Goal: Information Seeking & Learning: Check status

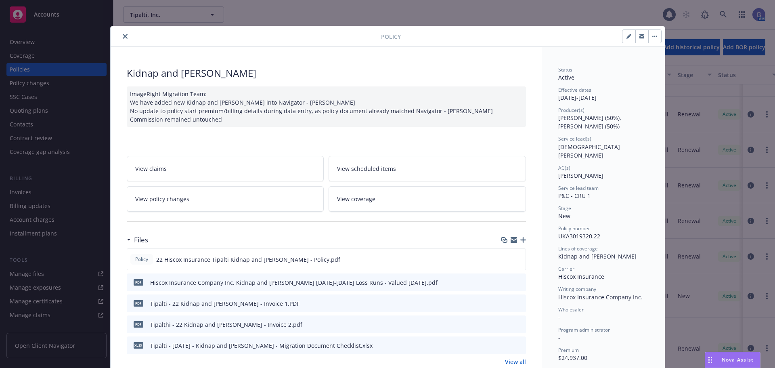
click at [123, 37] on icon "close" at bounding box center [125, 36] width 5 height 5
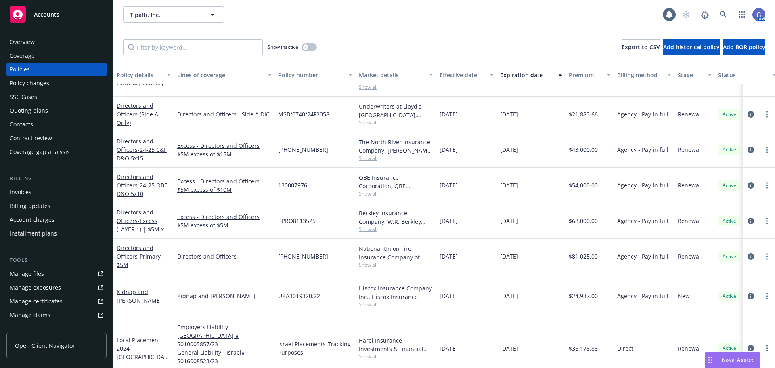
click at [15, 113] on div "Quoting plans" at bounding box center [29, 110] width 38 height 13
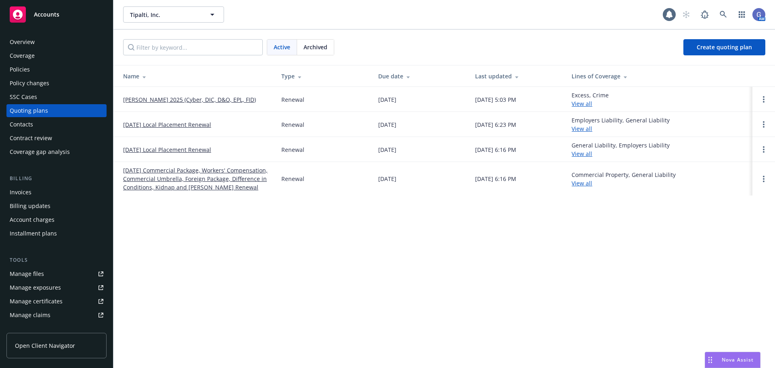
click at [193, 180] on link "[DATE] Commercial Package, Workers' Compensation, Commercial Umbrella, Foreign …" at bounding box center [195, 178] width 145 height 25
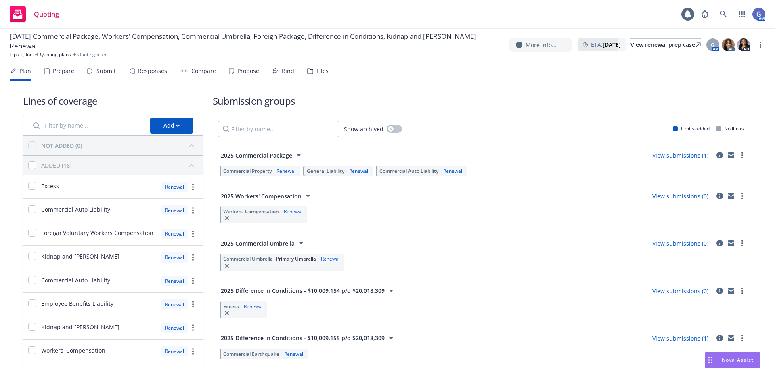
scroll to position [81, 0]
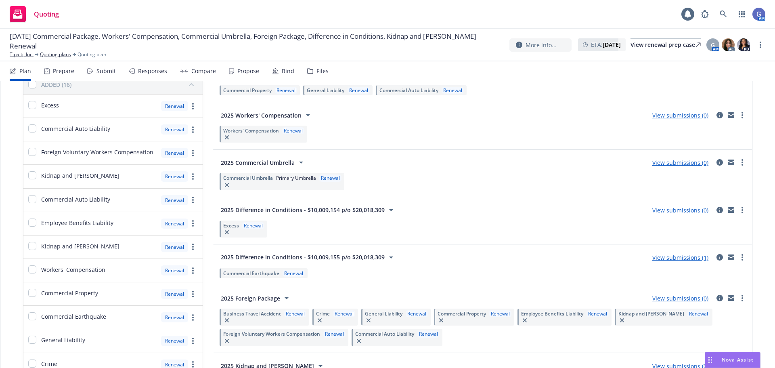
click at [665, 257] on link "View submissions (1)" at bounding box center [680, 257] width 56 height 8
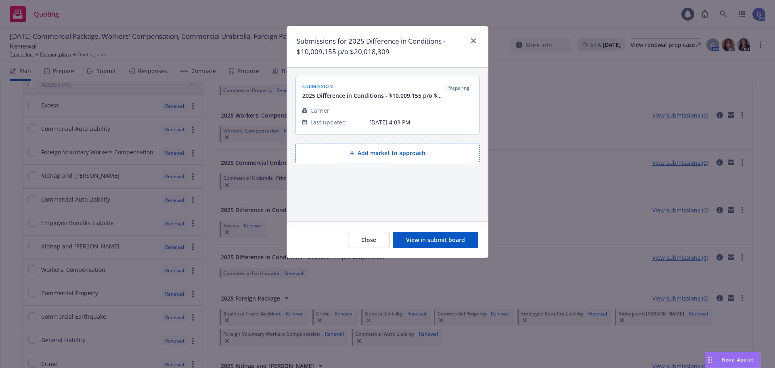
click at [420, 238] on button "View in submit board" at bounding box center [436, 240] width 86 height 16
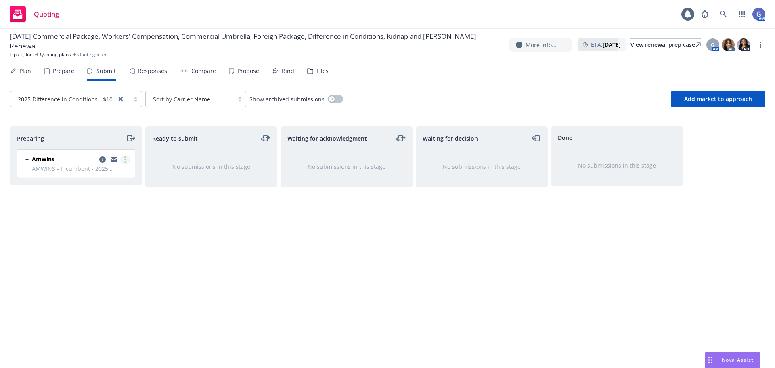
click at [127, 159] on link "more" at bounding box center [125, 160] width 10 height 10
click at [101, 271] on span "Copy logging email" at bounding box center [84, 273] width 71 height 8
